Goal: Transaction & Acquisition: Purchase product/service

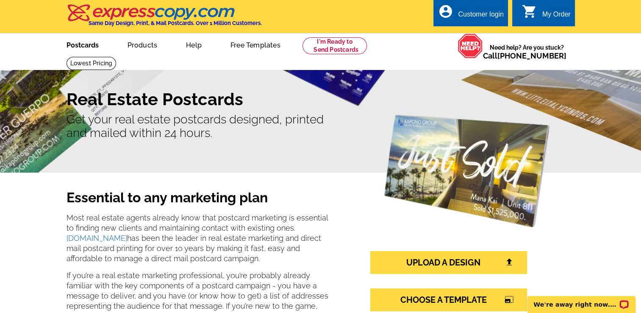
click at [78, 48] on link "Postcards" at bounding box center [82, 44] width 59 height 20
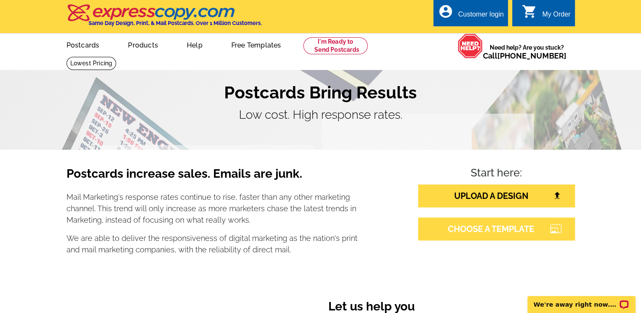
click at [460, 220] on link "CHOOSE A TEMPLATE" at bounding box center [496, 228] width 157 height 23
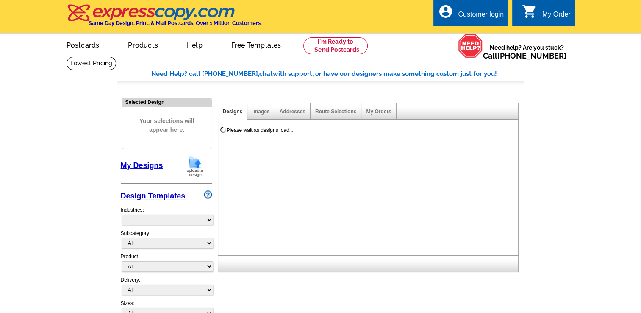
select select "785"
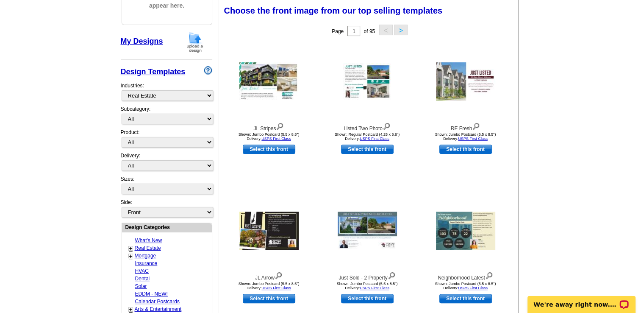
scroll to position [125, 0]
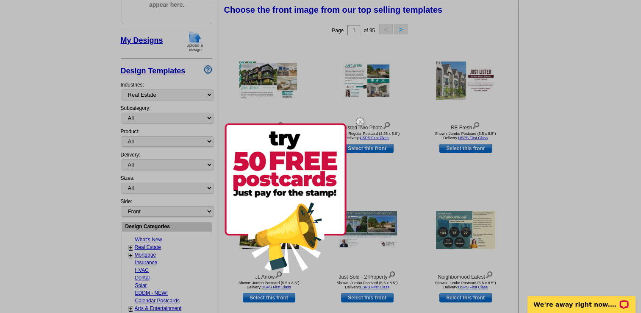
click at [357, 123] on img at bounding box center [360, 121] width 25 height 25
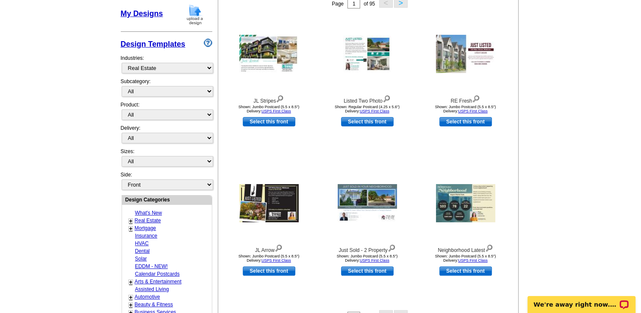
scroll to position [151, 0]
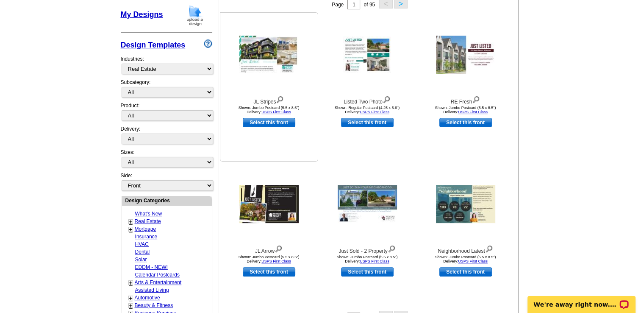
click at [261, 49] on img at bounding box center [268, 55] width 59 height 38
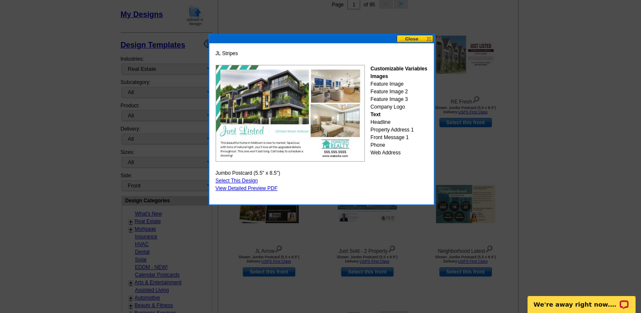
click at [420, 39] on button at bounding box center [414, 39] width 37 height 8
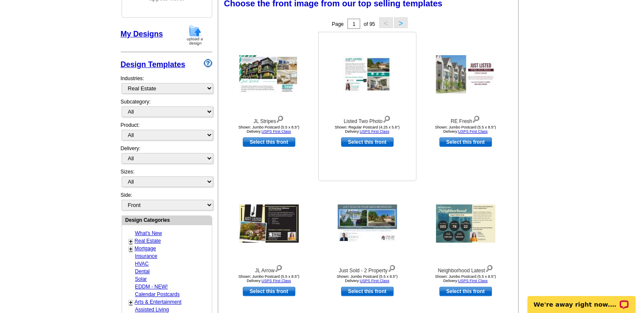
scroll to position [268, 0]
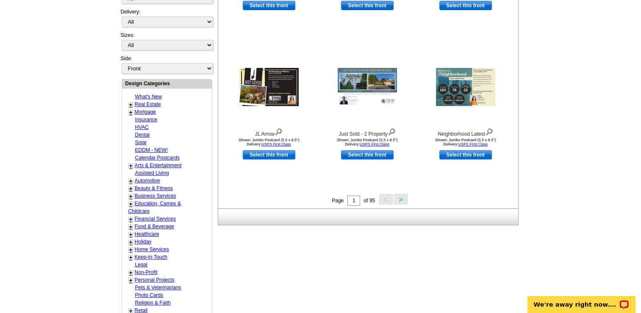
click at [399, 202] on button ">" at bounding box center [401, 199] width 14 height 11
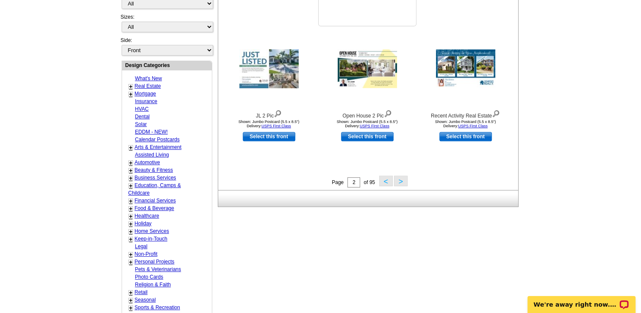
scroll to position [288, 0]
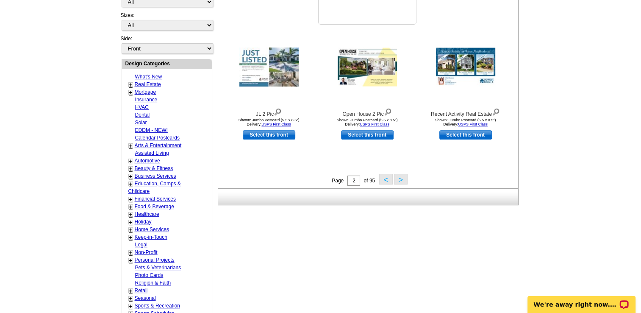
click at [455, 72] on img at bounding box center [465, 67] width 59 height 39
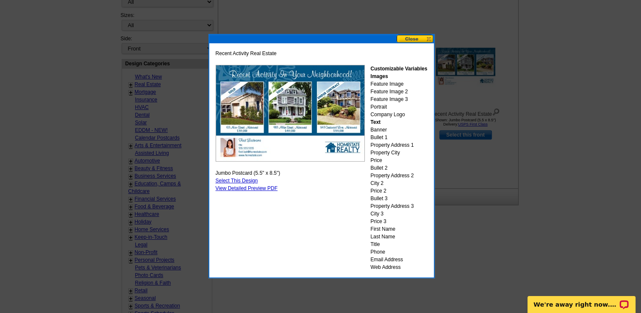
click at [422, 37] on button at bounding box center [414, 39] width 37 height 8
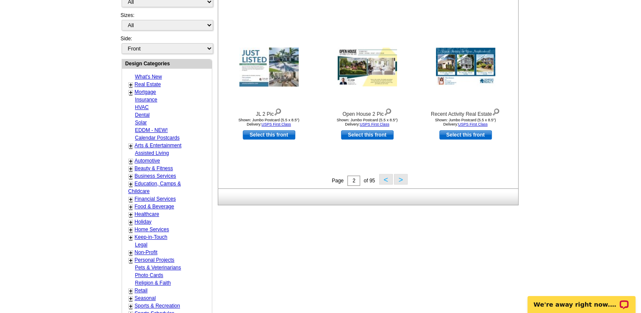
click at [402, 177] on button ">" at bounding box center [401, 179] width 14 height 11
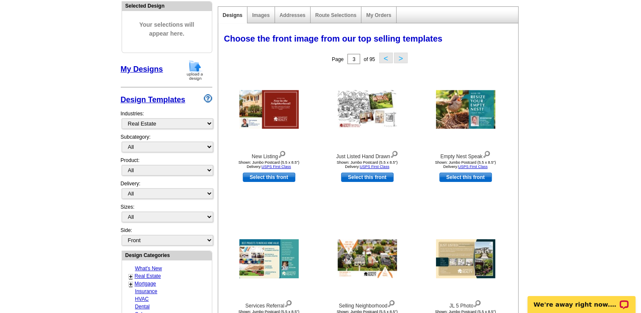
scroll to position [0, 0]
